Goal: Transaction & Acquisition: Subscribe to service/newsletter

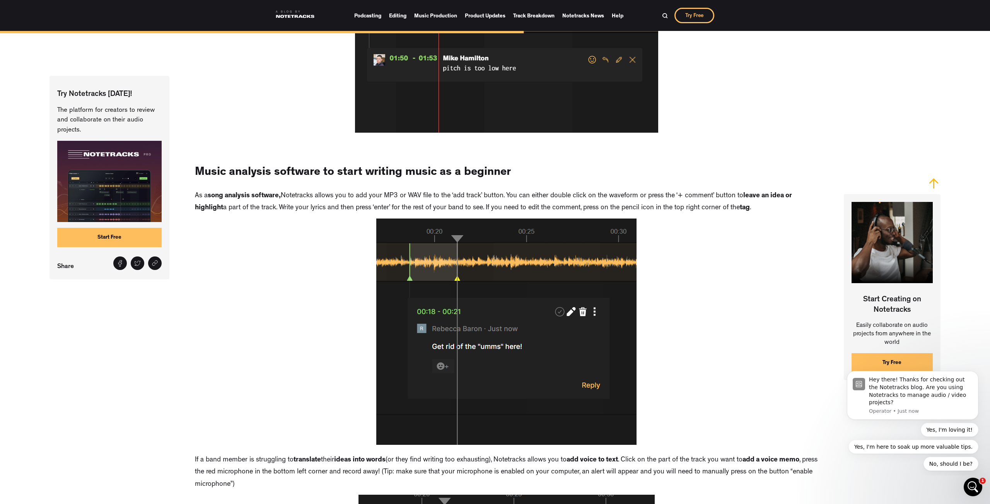
scroll to position [2371, 0]
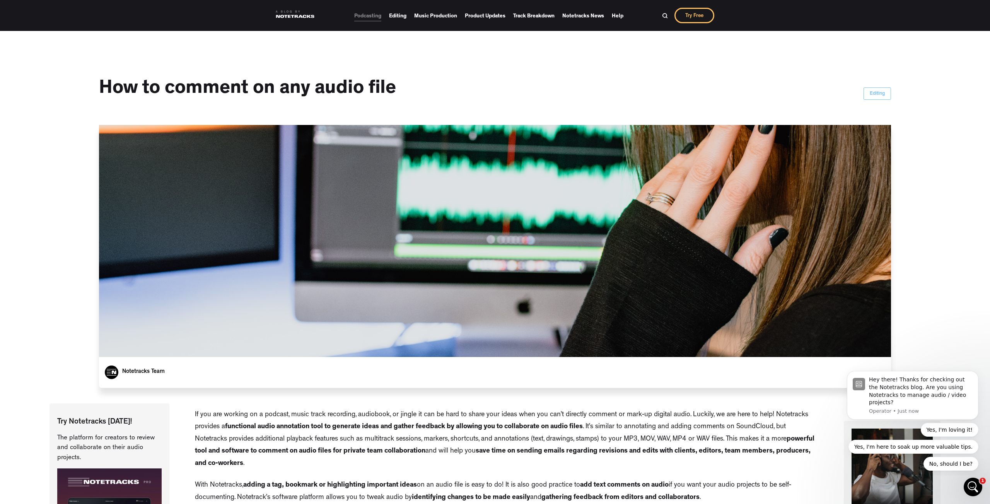
click at [362, 18] on link "Podcasting" at bounding box center [367, 15] width 27 height 11
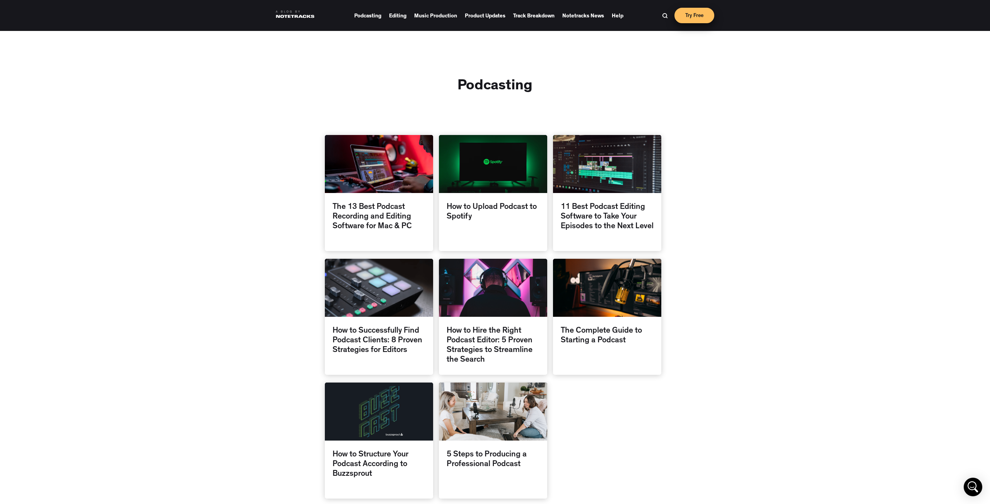
click at [693, 18] on link "Try Free" at bounding box center [695, 15] width 40 height 15
